Goal: Information Seeking & Learning: Learn about a topic

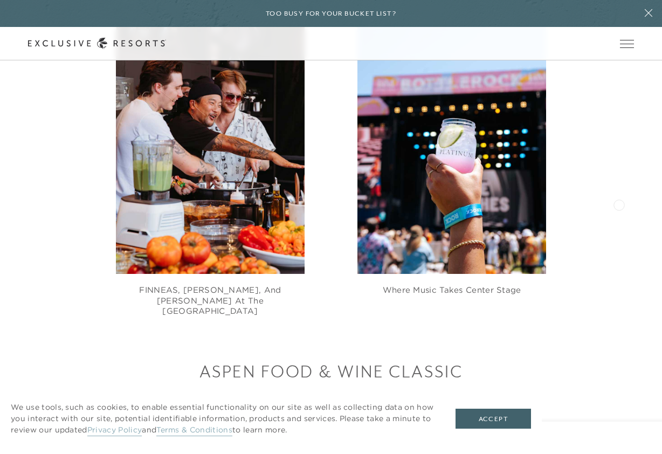
scroll to position [2648, 0]
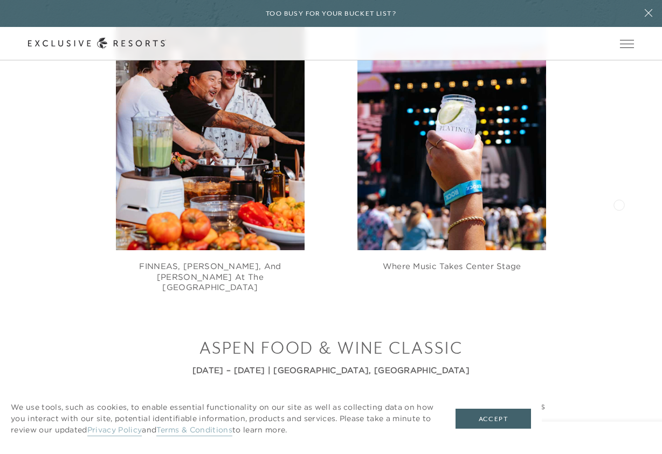
drag, startPoint x: 664, startPoint y: 24, endPoint x: 619, endPoint y: 204, distance: 185.2
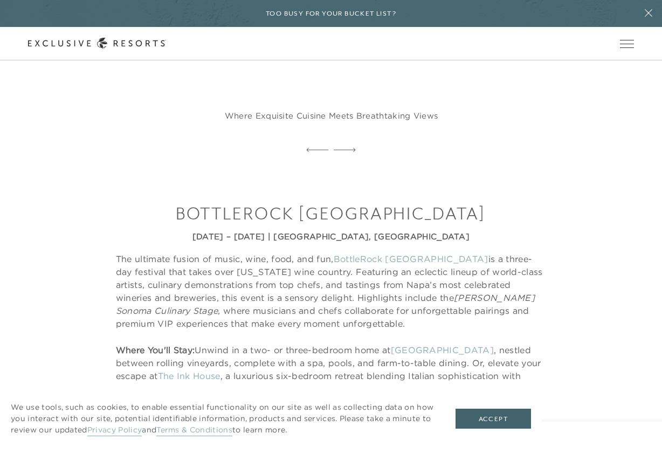
scroll to position [1900, 0]
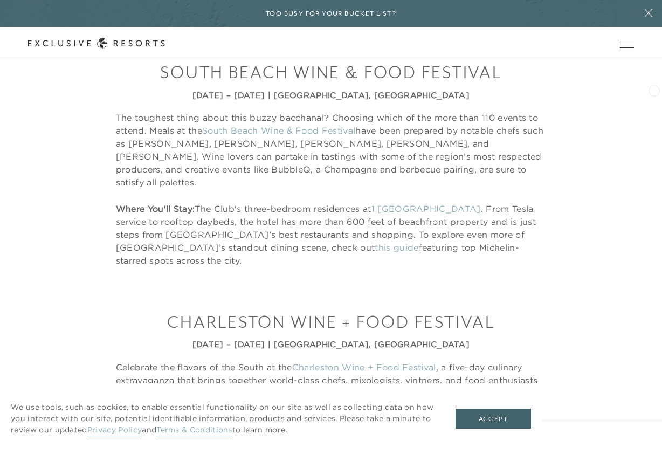
scroll to position [874, 0]
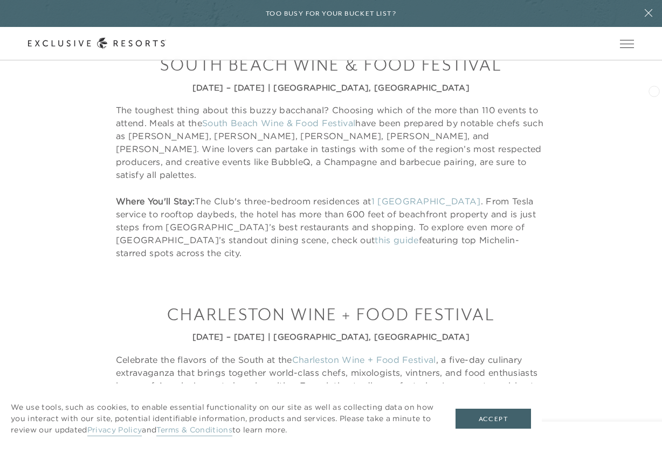
drag, startPoint x: 665, startPoint y: 31, endPoint x: 654, endPoint y: 90, distance: 60.3
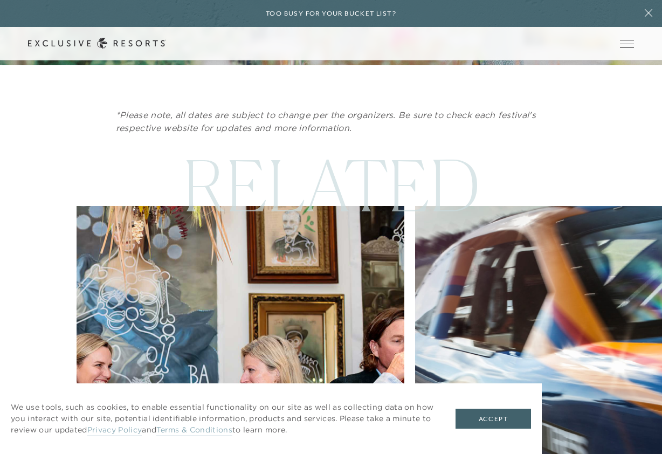
scroll to position [5463, 0]
